Goal: Find specific page/section: Find specific page/section

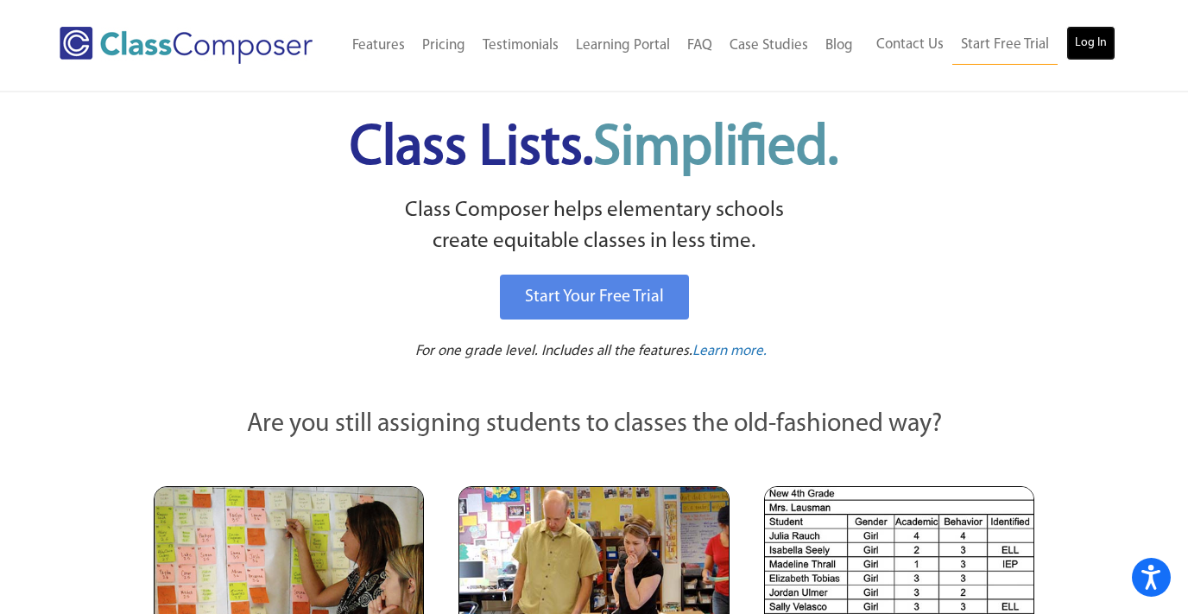
click at [1089, 54] on link "Log In" at bounding box center [1090, 43] width 49 height 35
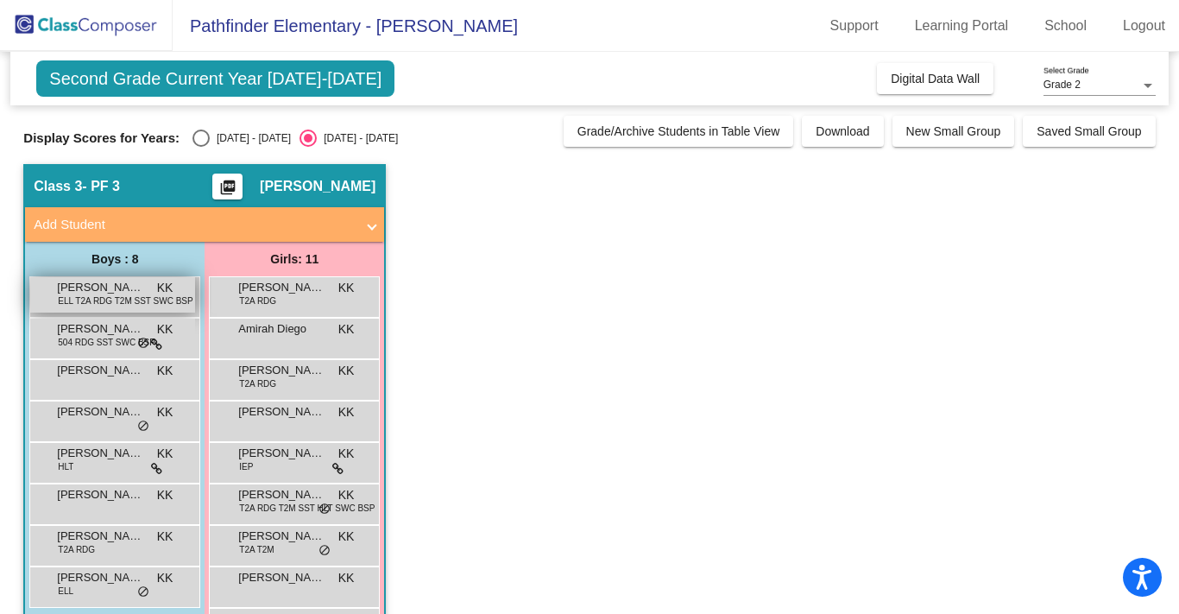
click at [91, 302] on span "ELL T2A RDG T2M SST SWC BSP" at bounding box center [125, 300] width 135 height 13
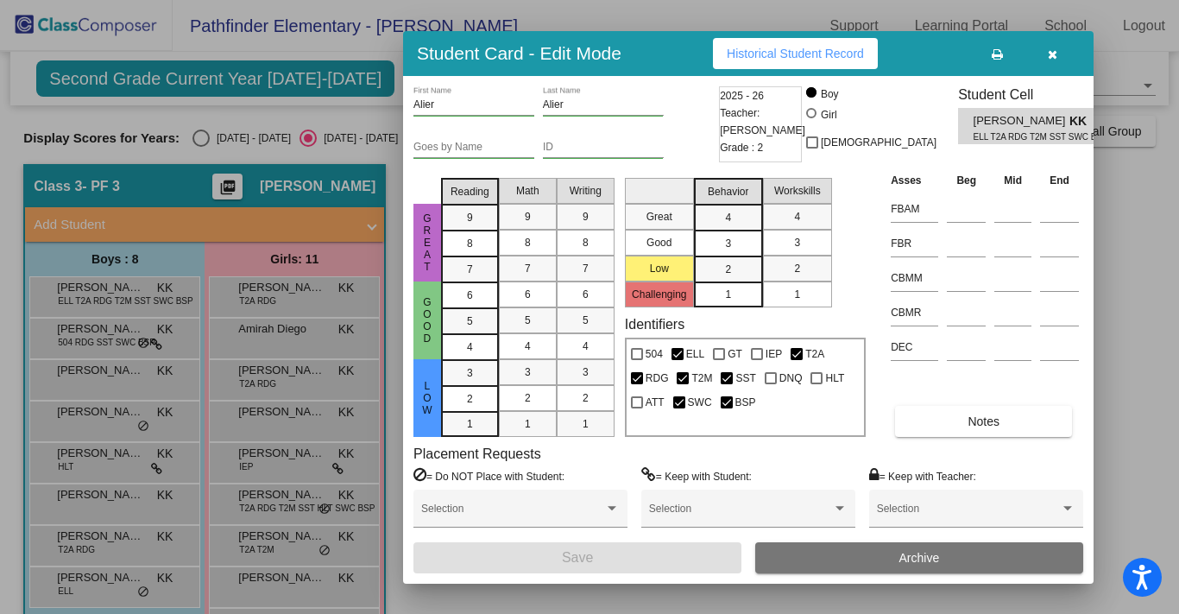
click at [379, 60] on div at bounding box center [589, 307] width 1179 height 614
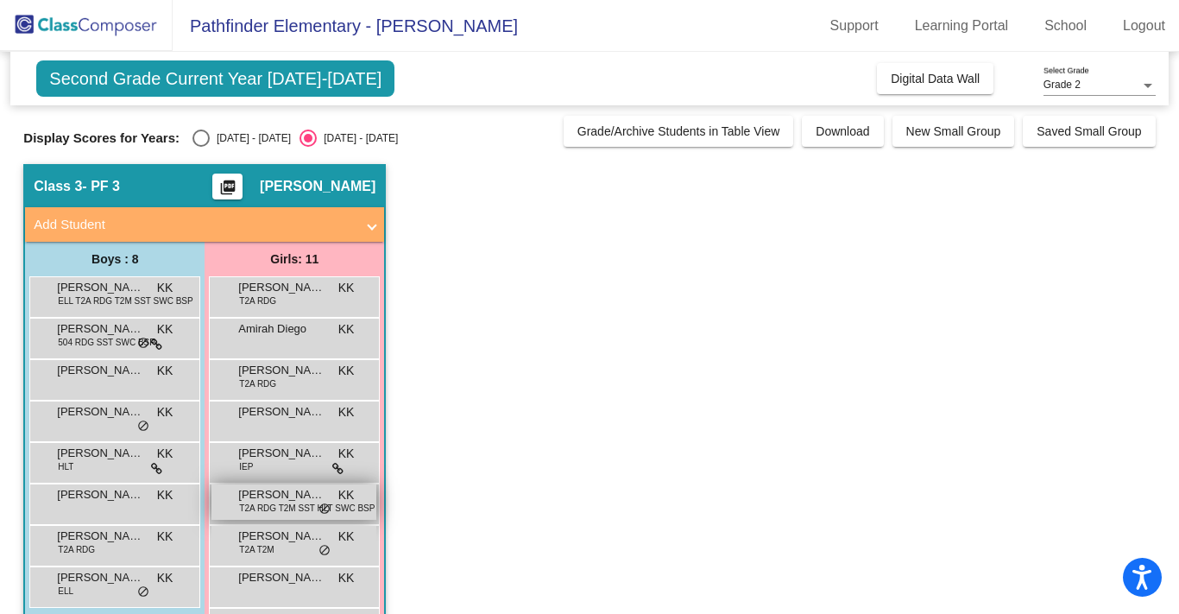
click at [288, 500] on span "Elexa Thompson" at bounding box center [281, 494] width 86 height 17
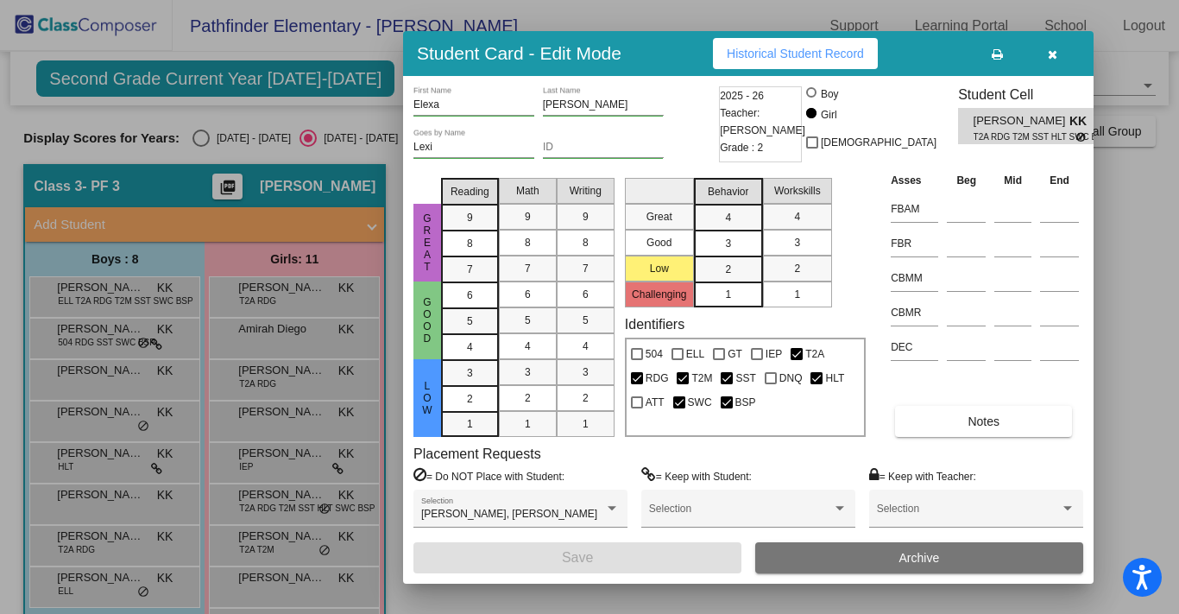
click at [597, 15] on div at bounding box center [589, 307] width 1179 height 614
